Goal: Check status: Check status

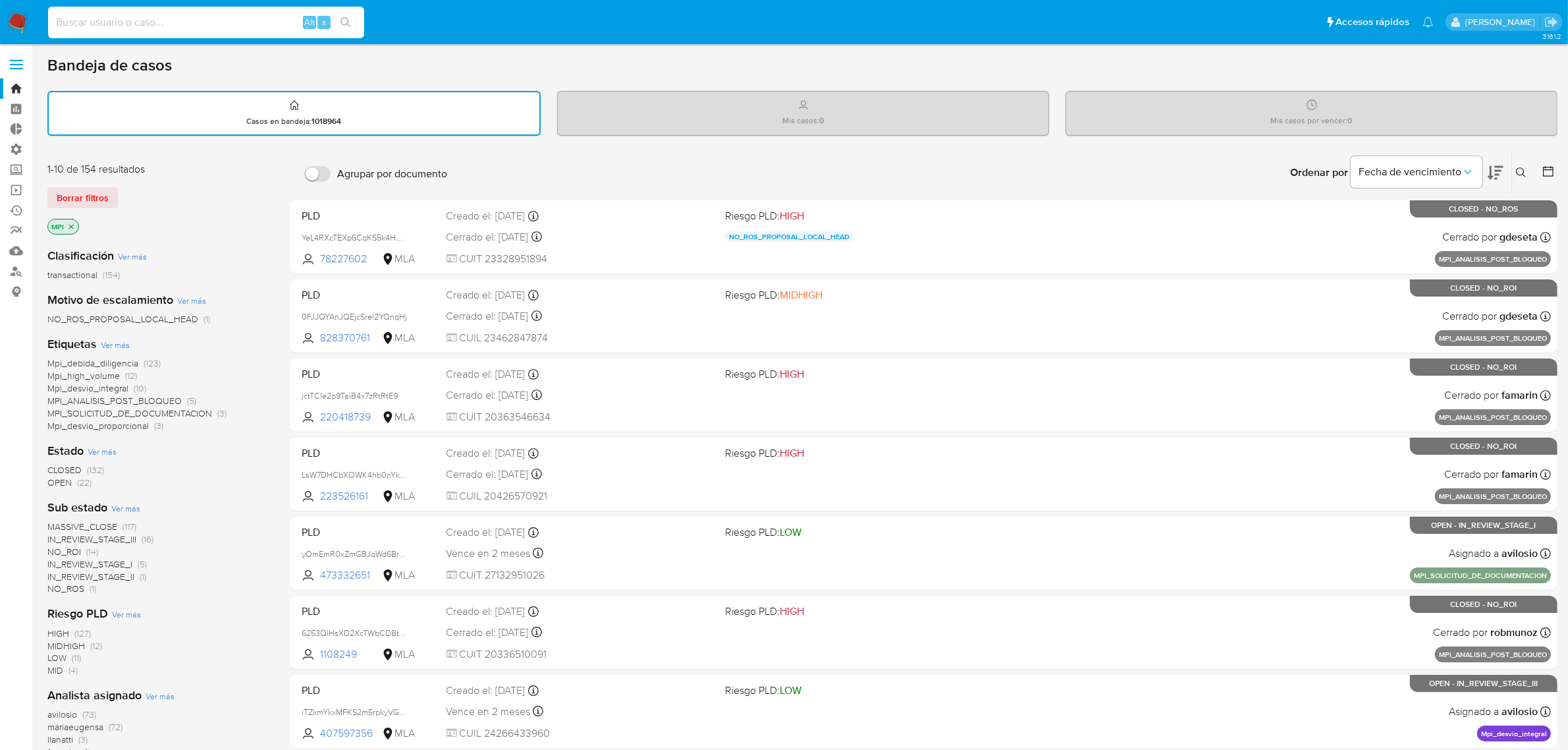
click at [133, 23] on input at bounding box center [206, 22] width 316 height 17
click at [122, 30] on input at bounding box center [206, 22] width 316 height 17
paste input "unWBpCI9CN5nRARBS2xyTCYC"
type input "unWBpCI9CN5nRARBS2xyTCYC"
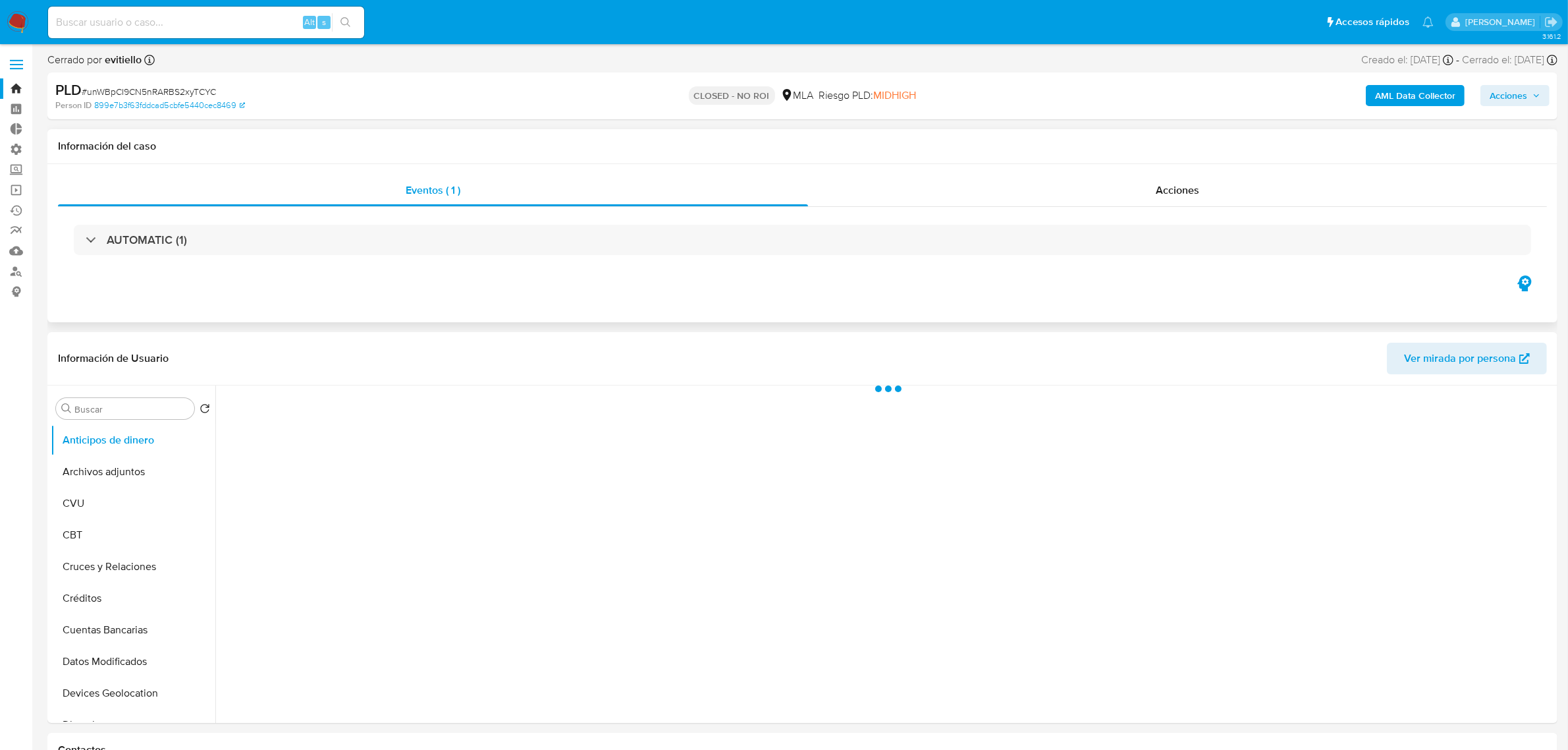
select select "10"
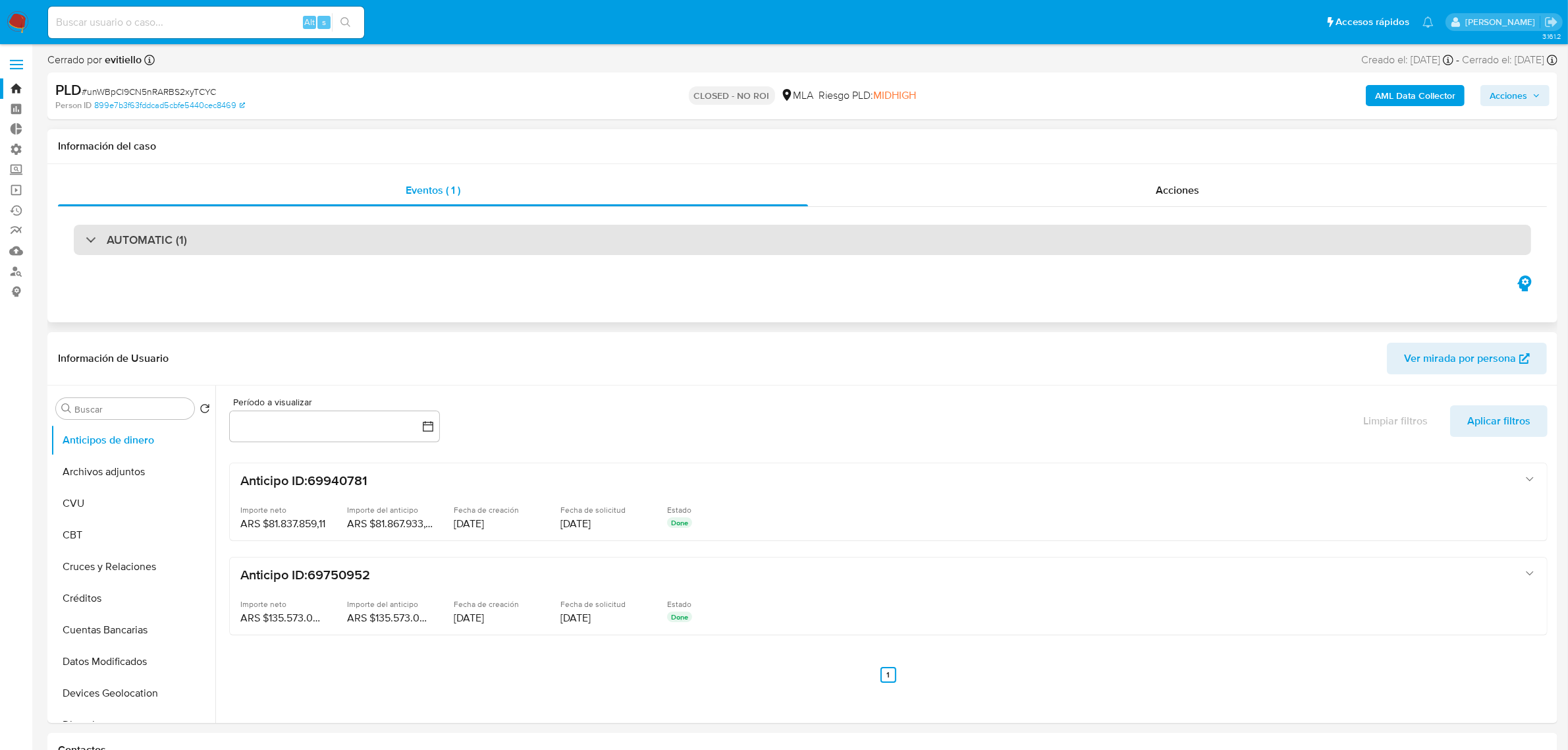
click at [86, 245] on div "AUTOMATIC (1)" at bounding box center [136, 239] width 101 height 14
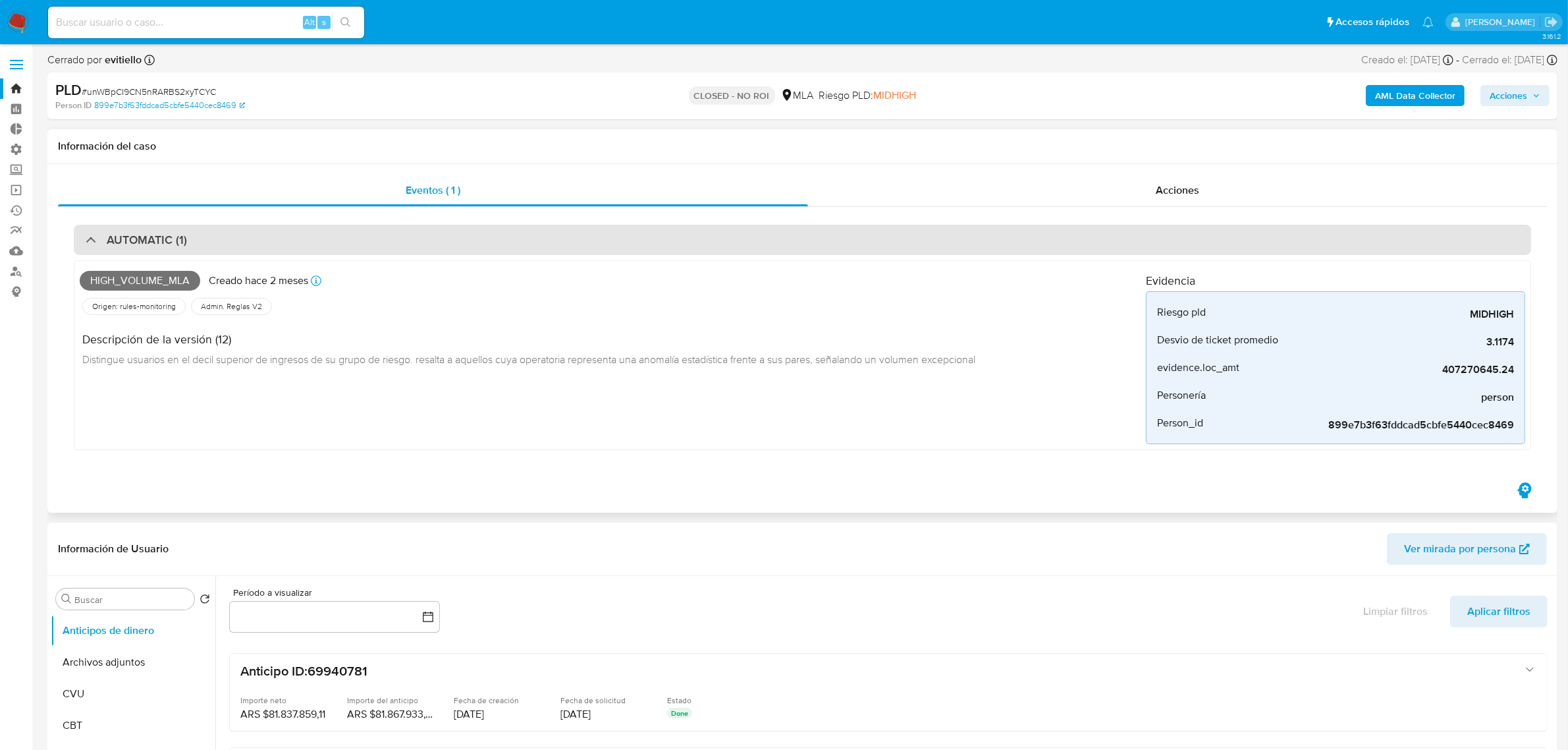
click at [86, 239] on div at bounding box center [86, 239] width 0 height 0
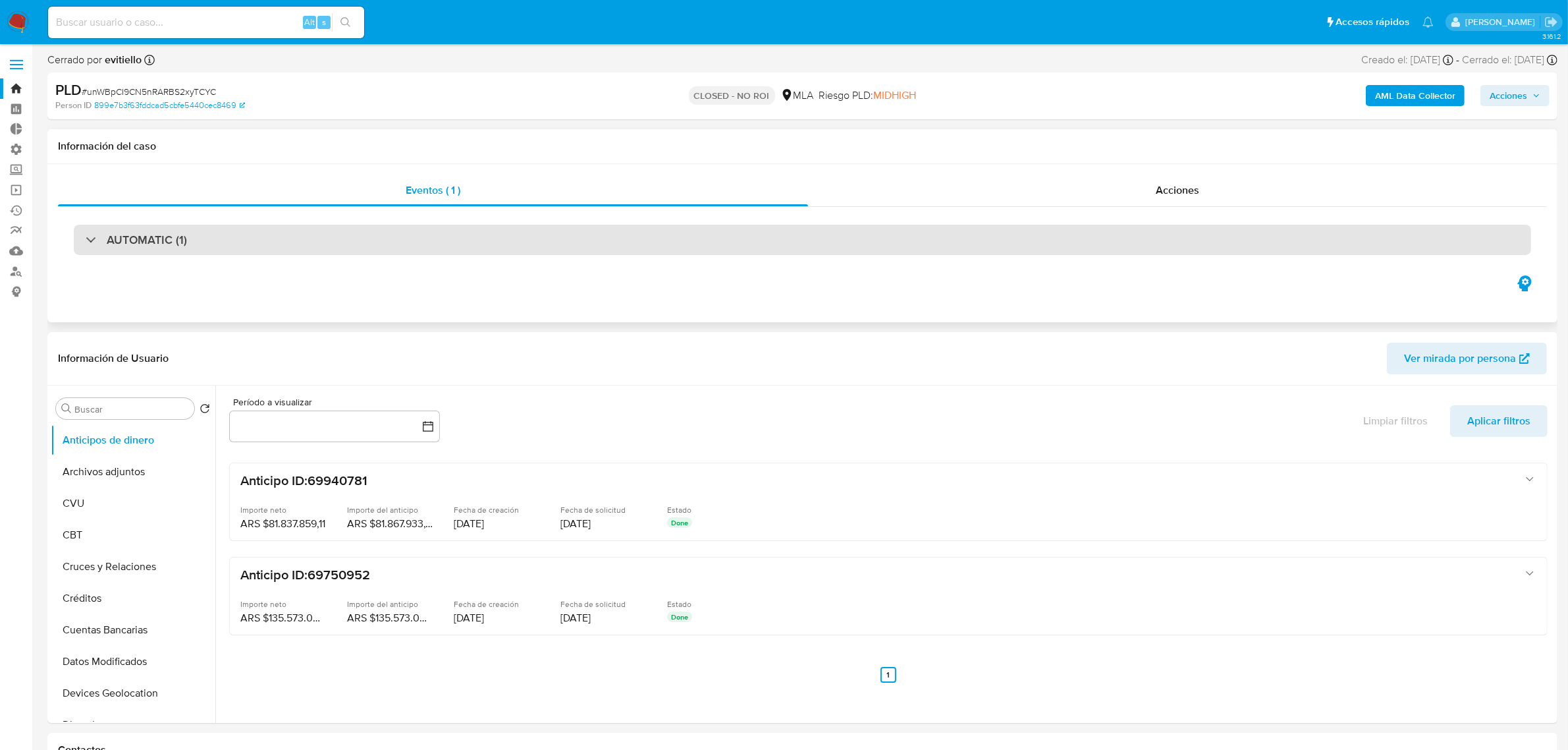
click at [86, 239] on div at bounding box center [86, 239] width 0 height 0
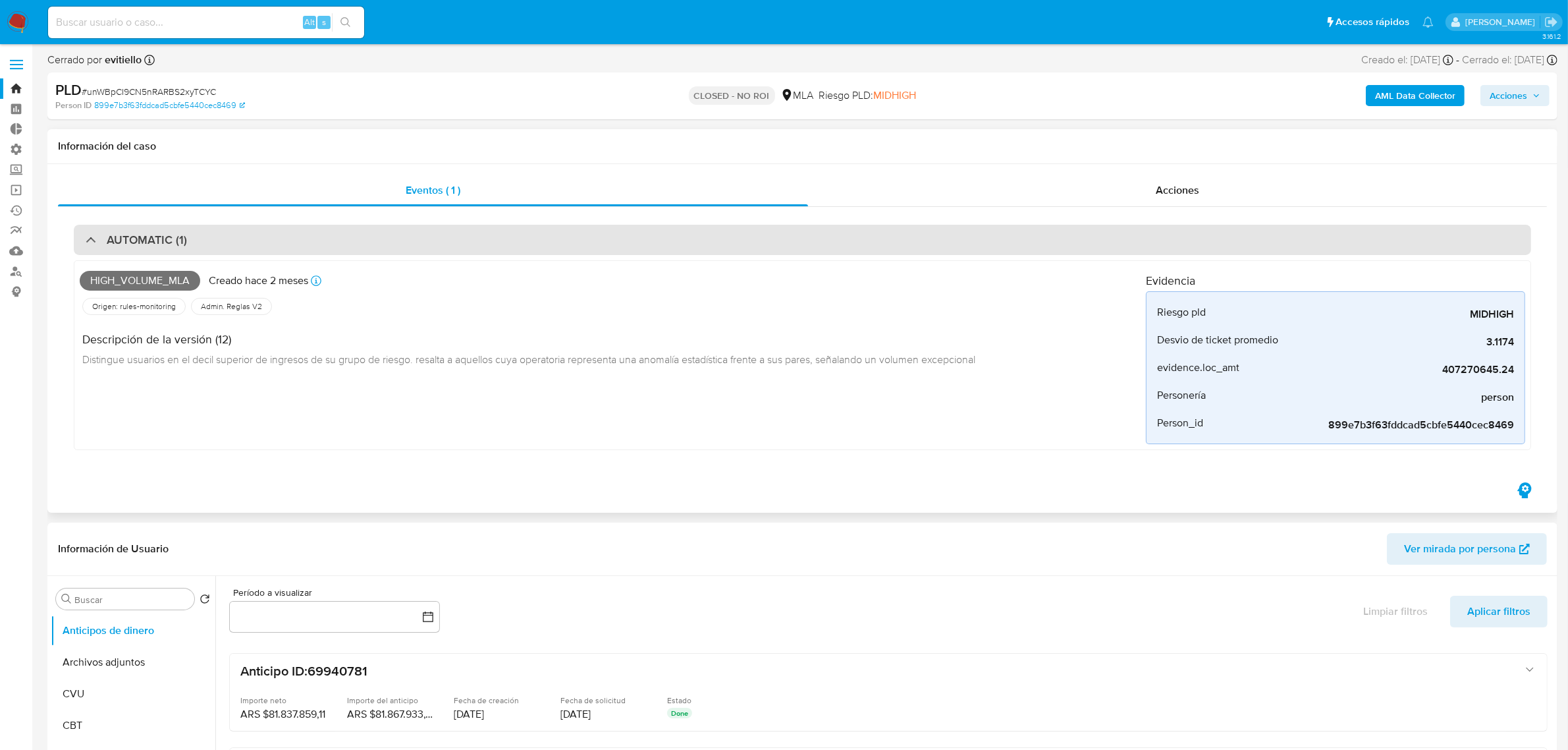
click at [94, 239] on div "AUTOMATIC (1)" at bounding box center [136, 239] width 101 height 14
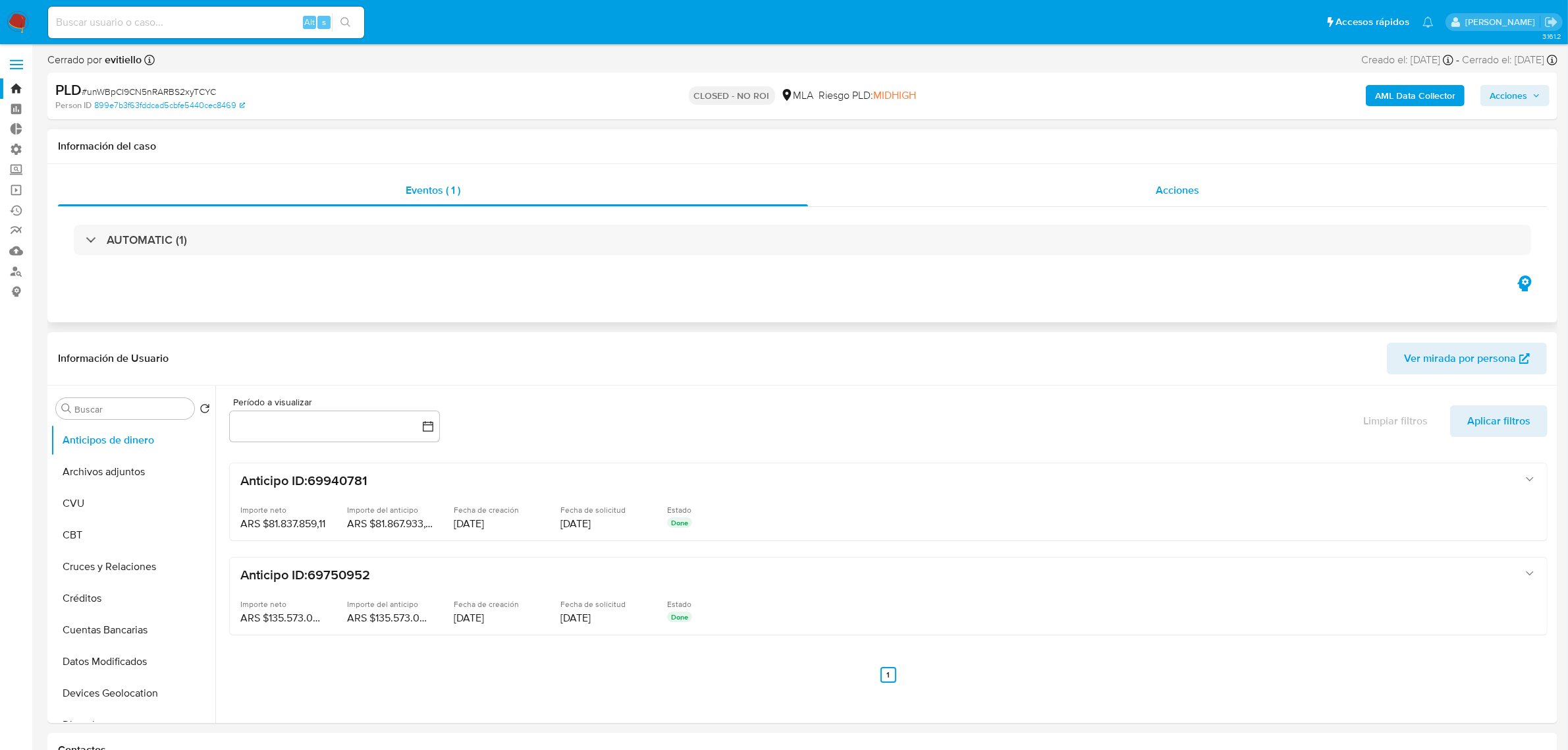
click at [1174, 185] on span "Acciones" at bounding box center [1178, 190] width 44 height 15
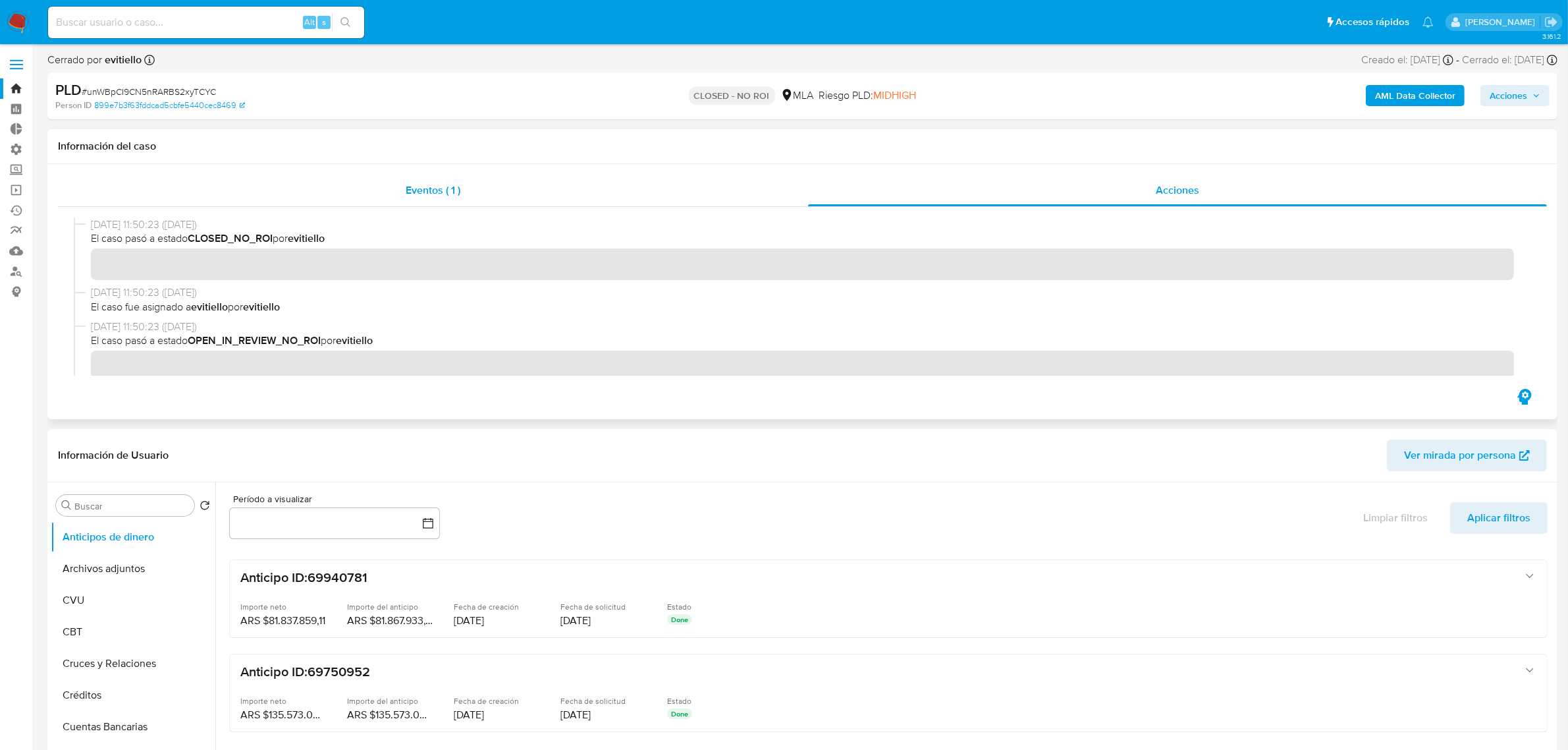
click at [392, 206] on div "Eventos ( 1 )" at bounding box center [433, 190] width 750 height 31
